Goal: Task Accomplishment & Management: Manage account settings

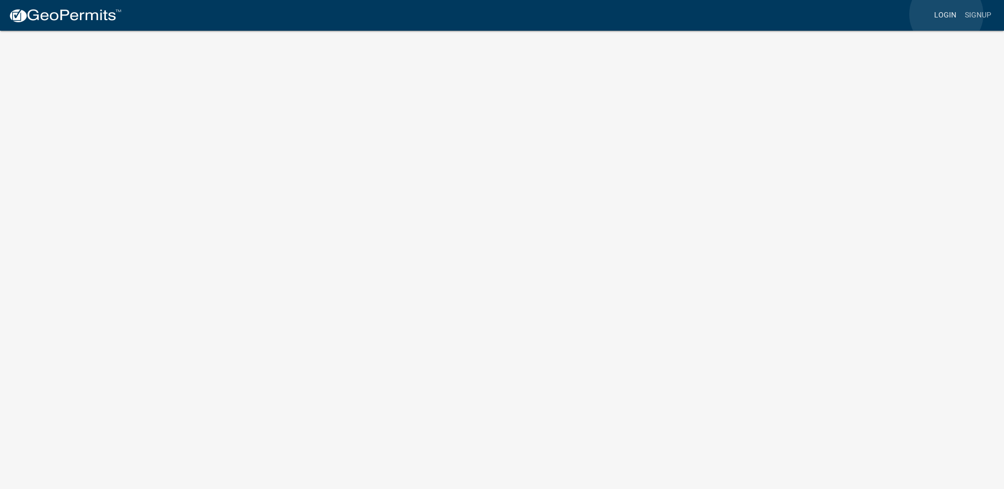
click at [946, 14] on link "Login" at bounding box center [945, 15] width 31 height 20
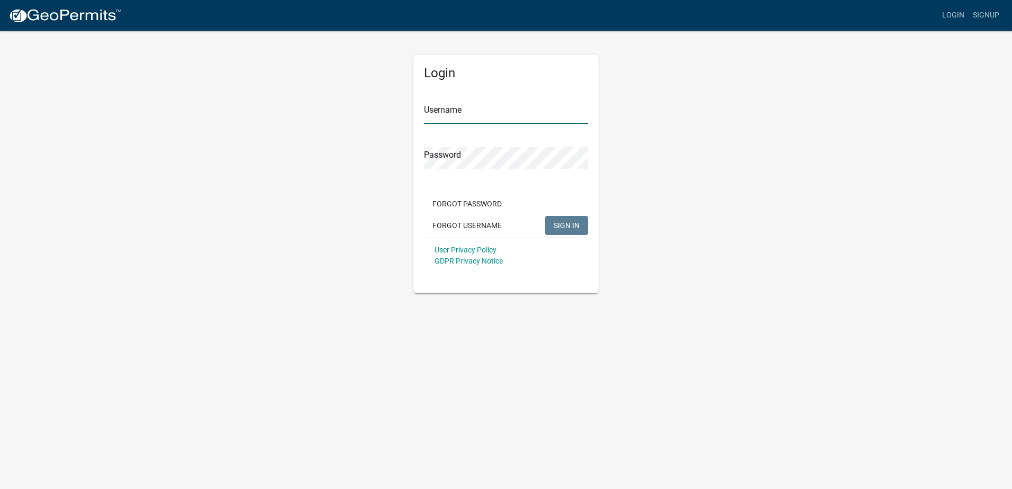
type input "HMTelecom"
click at [564, 222] on span "SIGN IN" at bounding box center [566, 225] width 26 height 8
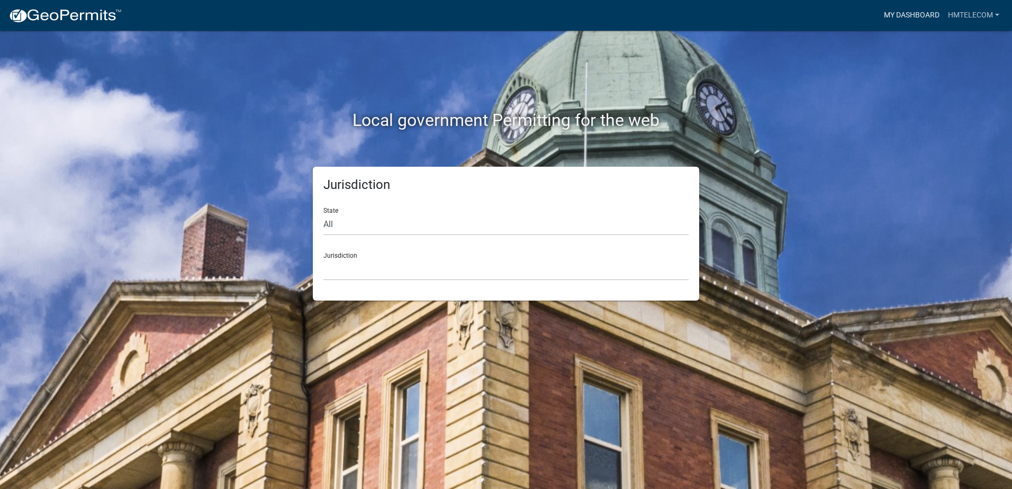
click at [916, 15] on link "My Dashboard" at bounding box center [911, 15] width 64 height 20
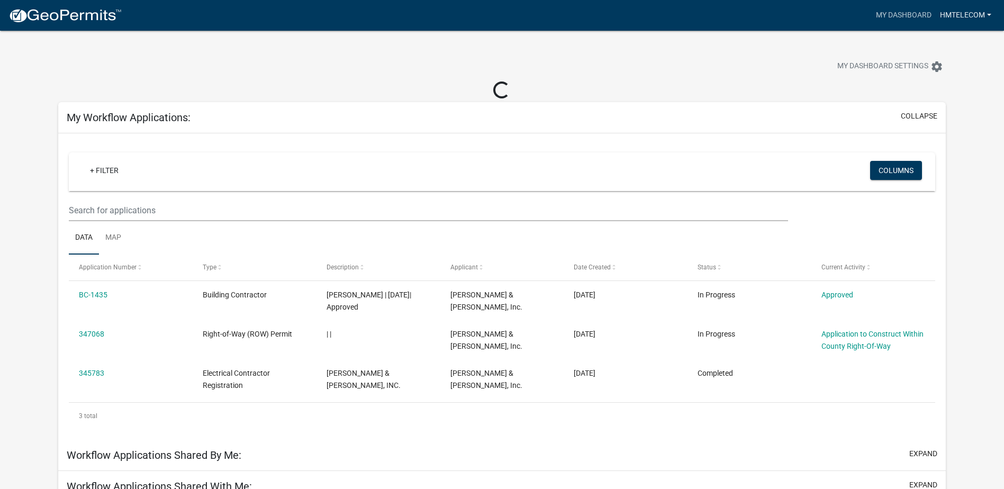
click at [970, 11] on link "HMTelecom" at bounding box center [966, 15] width 60 height 20
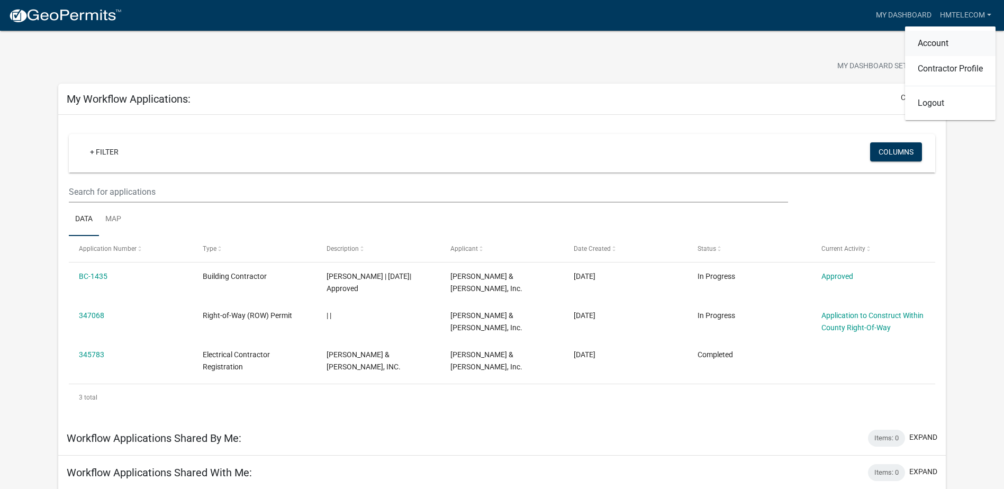
click at [940, 41] on link "Account" at bounding box center [950, 43] width 90 height 25
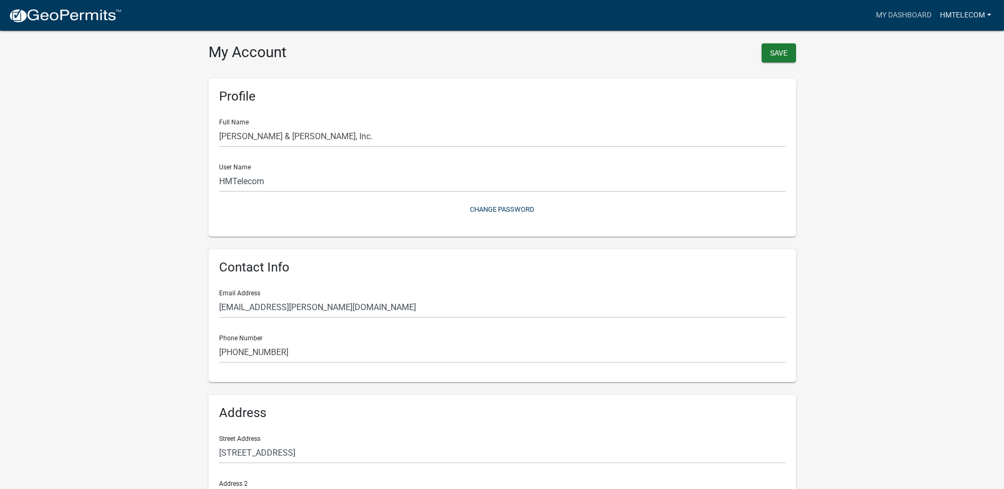
click at [974, 14] on link "HMTelecom" at bounding box center [966, 15] width 60 height 20
click at [937, 67] on link "Contractor Profile" at bounding box center [950, 68] width 90 height 25
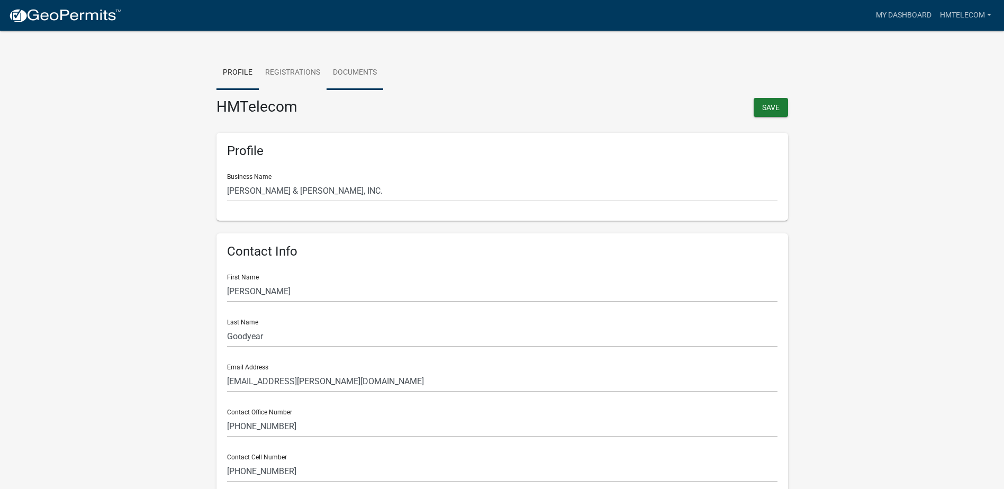
click at [353, 70] on link "Documents" at bounding box center [354, 73] width 57 height 34
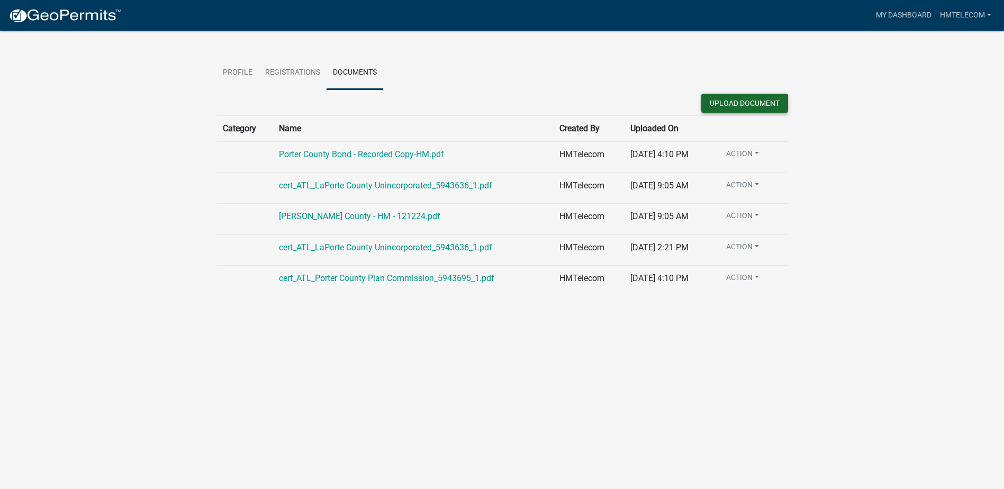
click at [750, 98] on button "Upload Document" at bounding box center [744, 103] width 87 height 19
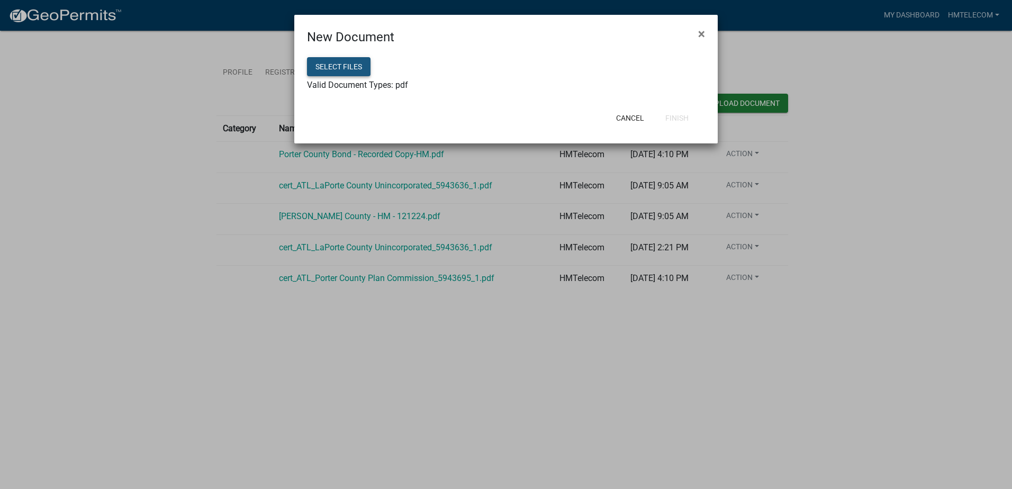
click at [345, 65] on button "Select files" at bounding box center [338, 66] width 63 height 19
click at [345, 63] on button "Select files" at bounding box center [338, 66] width 63 height 19
click at [680, 117] on button "Finish" at bounding box center [677, 117] width 40 height 19
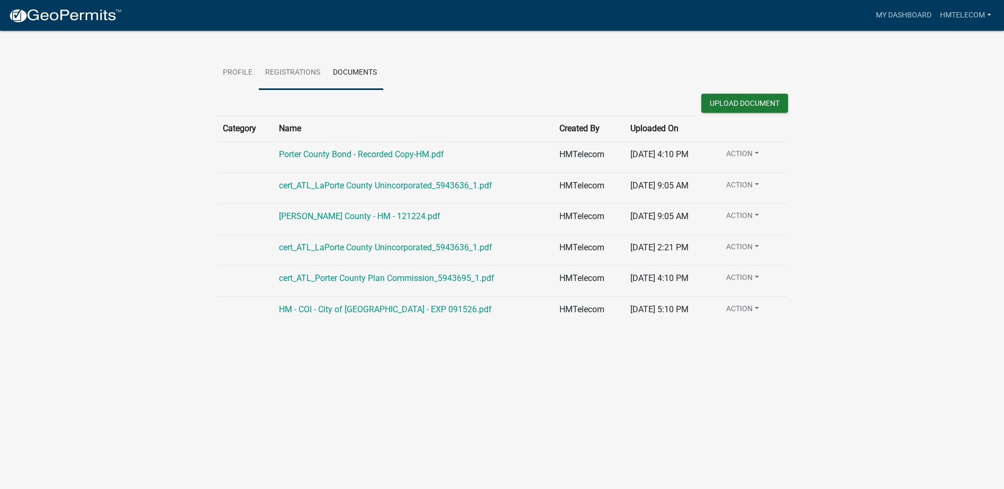
click at [309, 73] on link "Registrations" at bounding box center [293, 73] width 68 height 34
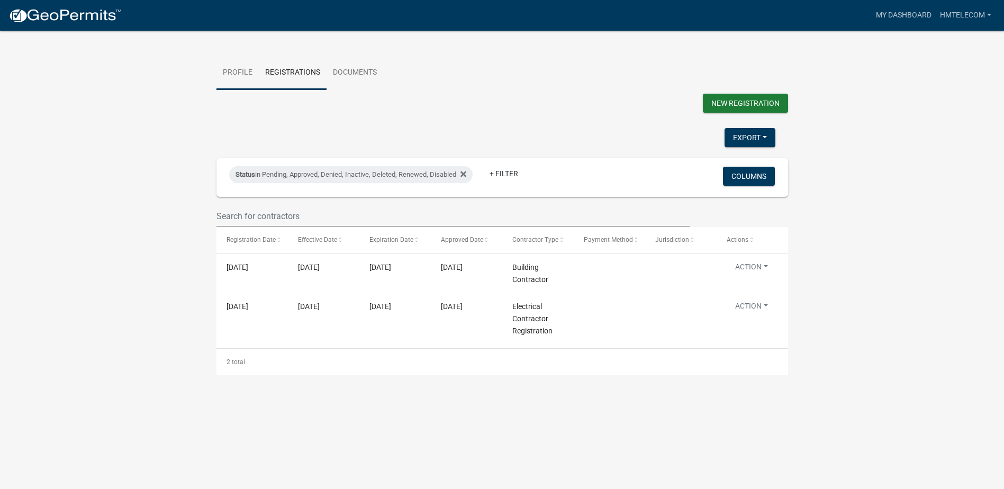
click at [234, 73] on link "Profile" at bounding box center [237, 73] width 42 height 34
